Goal: Information Seeking & Learning: Find specific fact

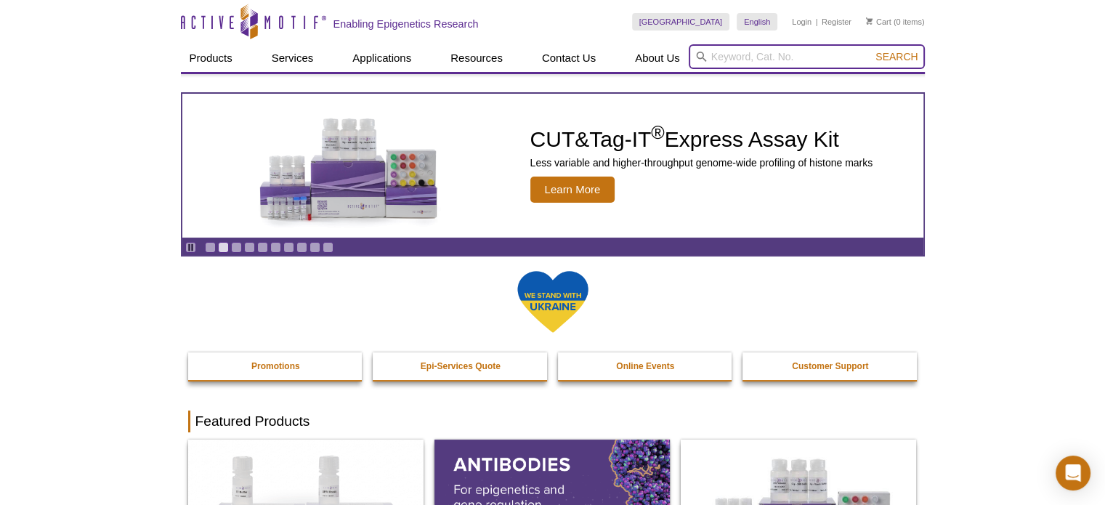
click at [787, 52] on input "search" at bounding box center [807, 56] width 236 height 25
paste input "81284"
type input "81284"
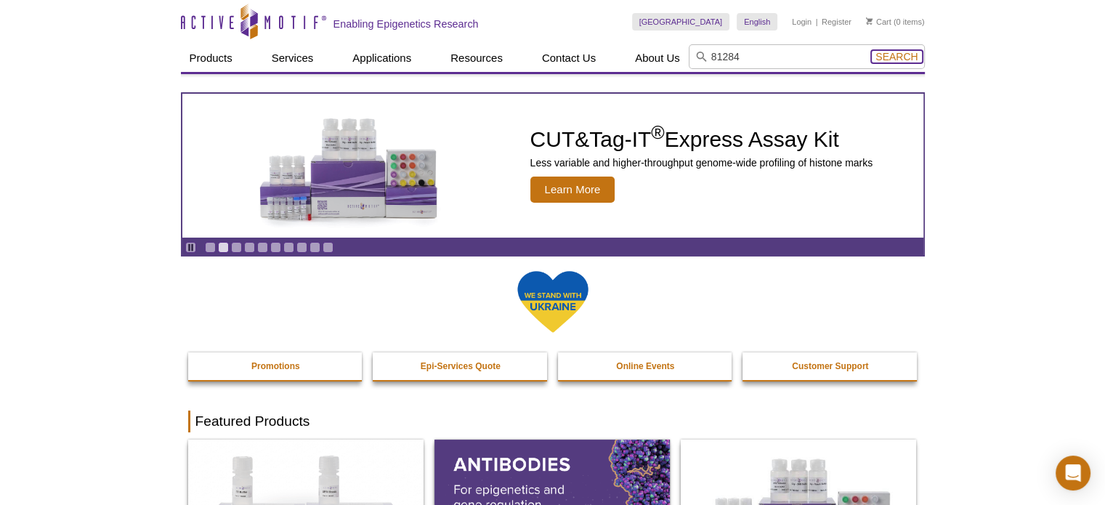
click at [885, 57] on span "Search" at bounding box center [896, 57] width 42 height 12
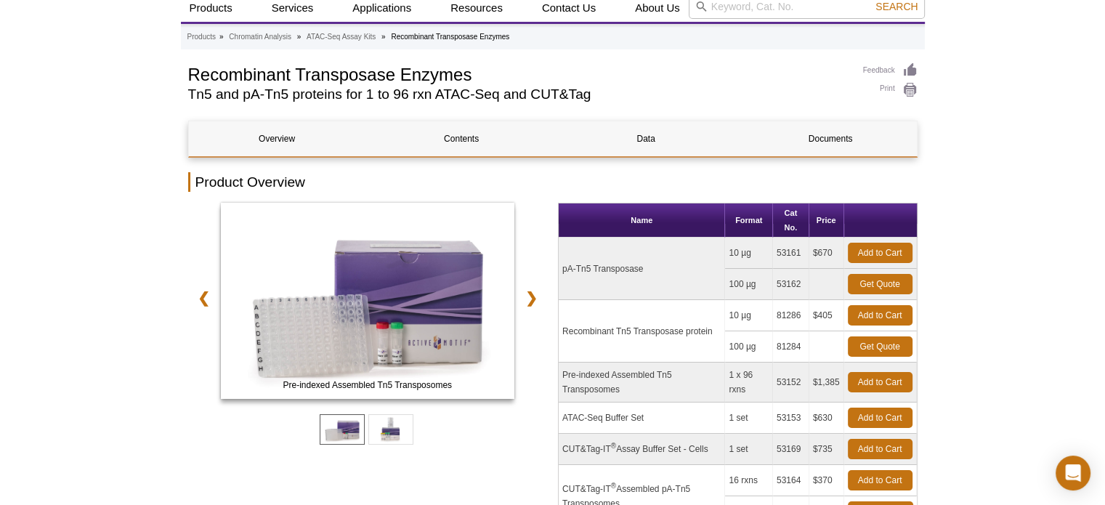
scroll to position [145, 0]
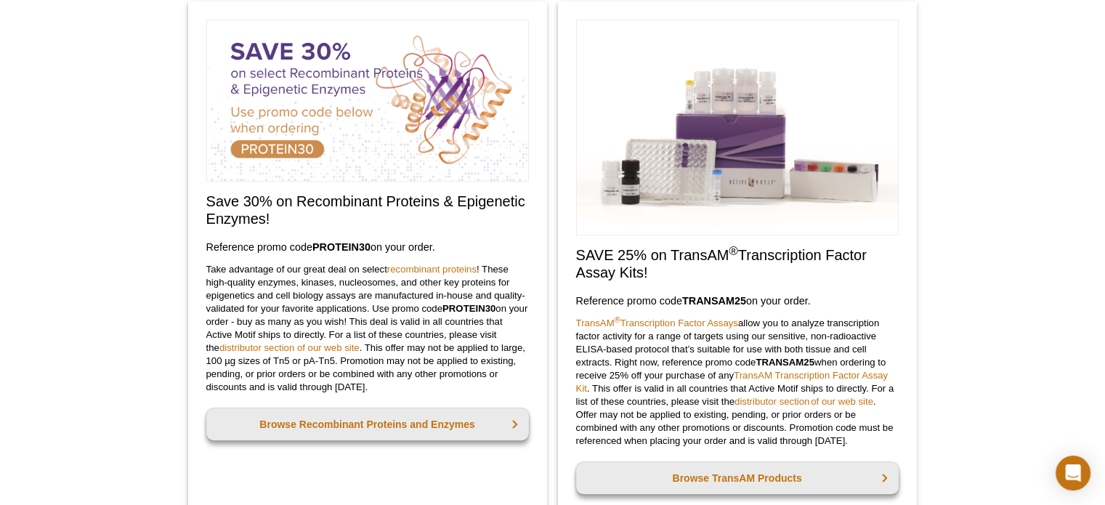
scroll to position [654, 0]
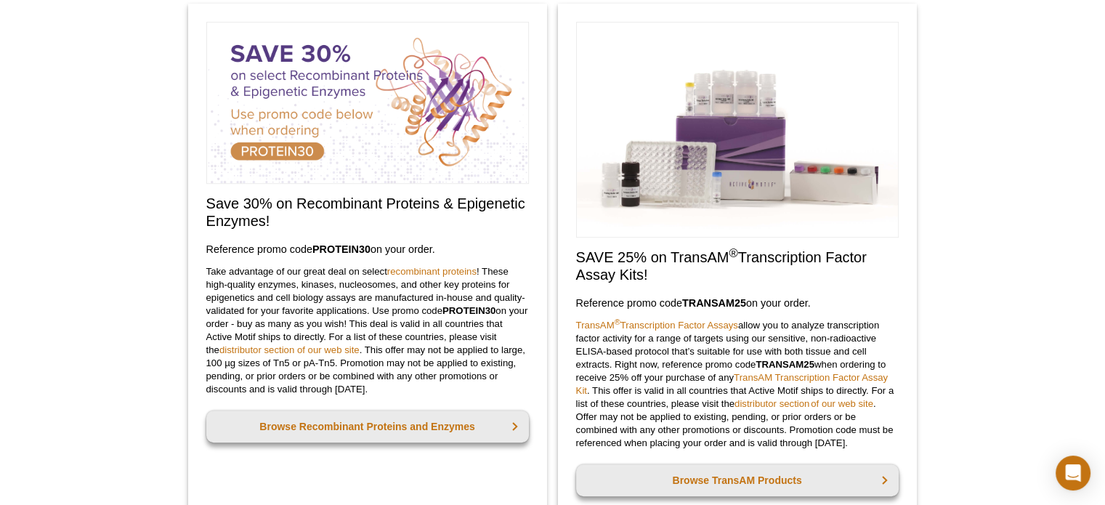
click at [967, 360] on div "Active Motif Logo Enabling Epigenetics Research 0 Search Skip to content Active…" at bounding box center [552, 424] width 1105 height 2157
copy div "Save 30% on Recombinant Proteins & Epigenetic Enzymes! Reference promo code  PR…"
drag, startPoint x: 204, startPoint y: 201, endPoint x: 462, endPoint y: 246, distance: 261.7
click at [462, 246] on div "Save 30% on Recombinant Proteins & Epigenetic Enzymes! Reference promo code  PR…" at bounding box center [367, 266] width 359 height 524
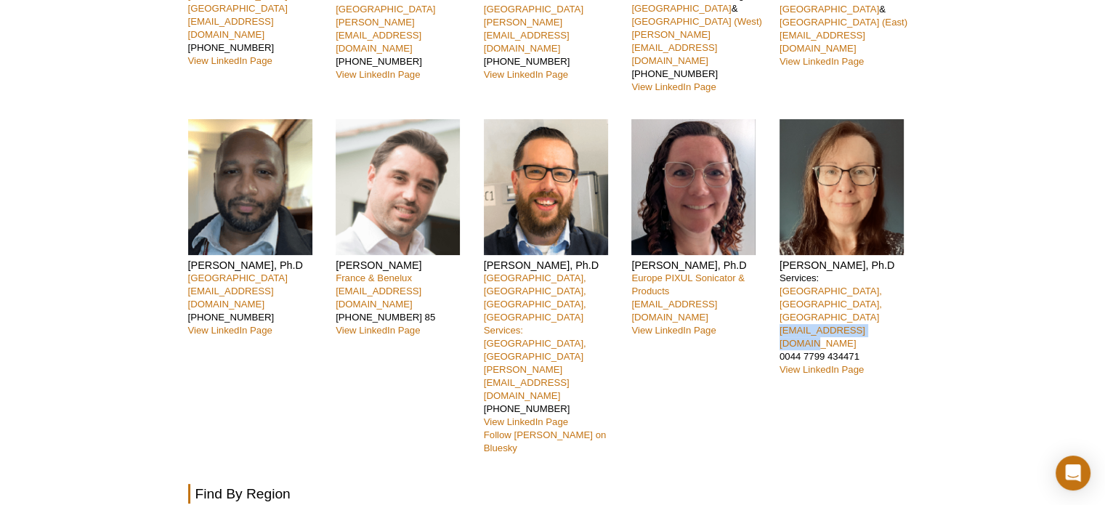
scroll to position [218, 0]
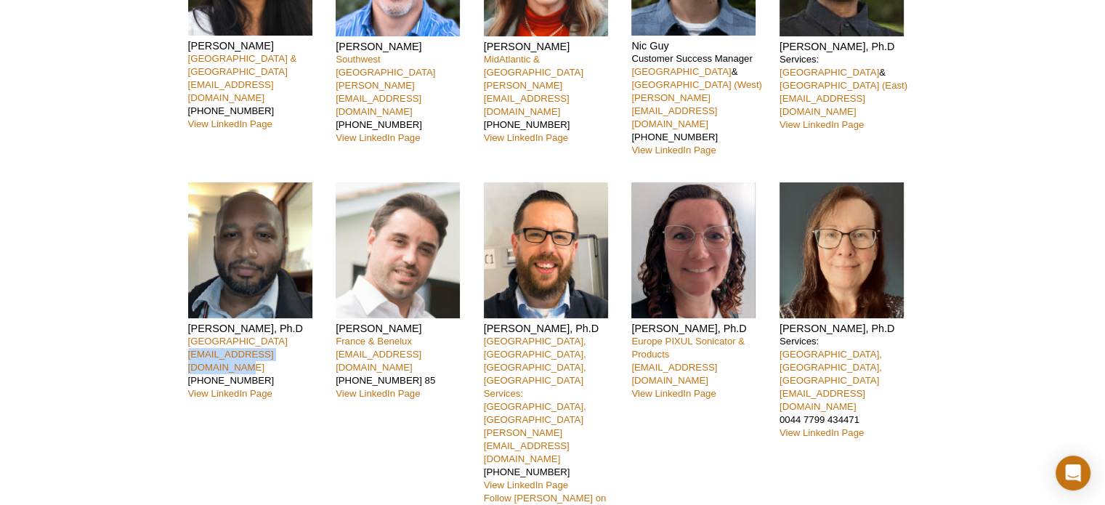
copy link "kcelestrin@activemotif.com"
drag, startPoint x: 312, startPoint y: 316, endPoint x: 178, endPoint y: 319, distance: 134.4
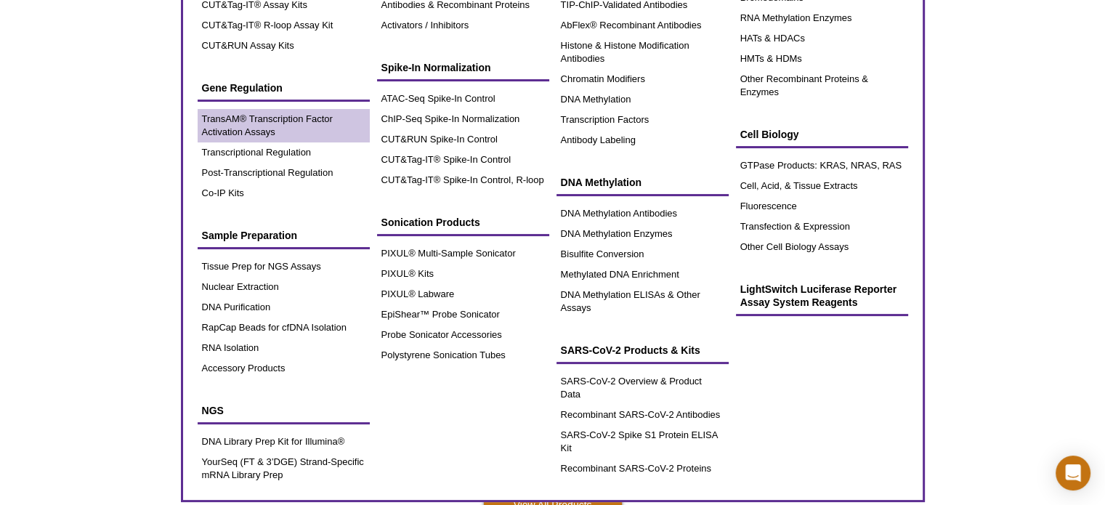
scroll to position [218, 0]
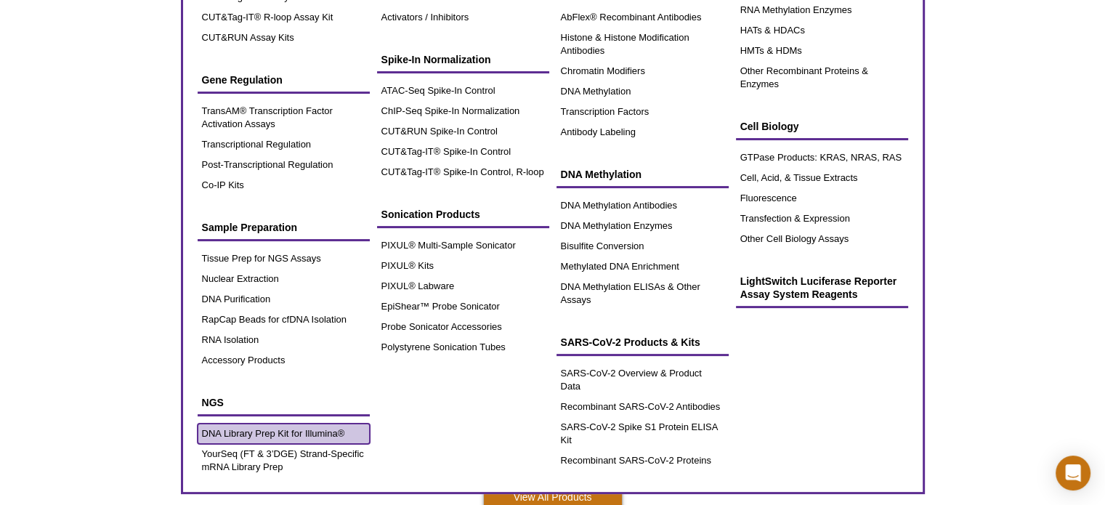
click at [300, 430] on link "DNA Library Prep Kit for Illumina®" at bounding box center [284, 433] width 172 height 20
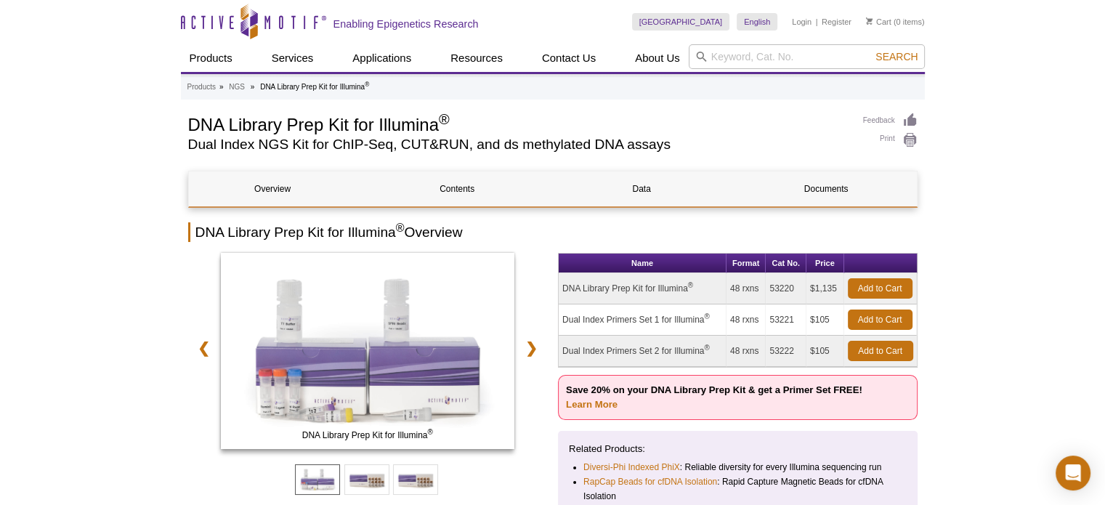
drag, startPoint x: 796, startPoint y: 289, endPoint x: 768, endPoint y: 291, distance: 28.4
click at [768, 291] on td "53220" at bounding box center [785, 288] width 41 height 31
copy td "53220"
